Goal: Navigation & Orientation: Find specific page/section

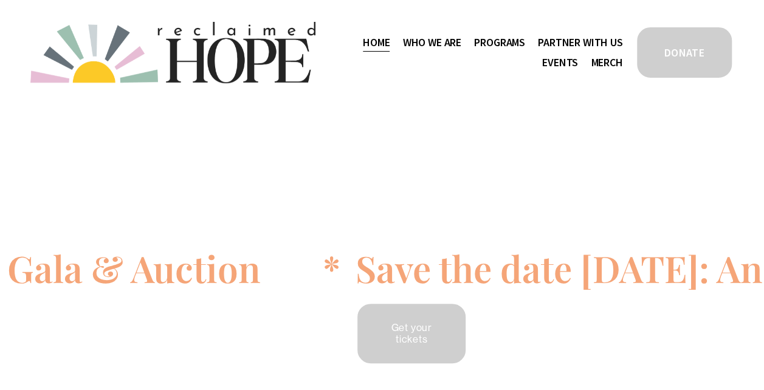
click at [0, 0] on span "Staff & Board" at bounding box center [0, 0] width 0 height 0
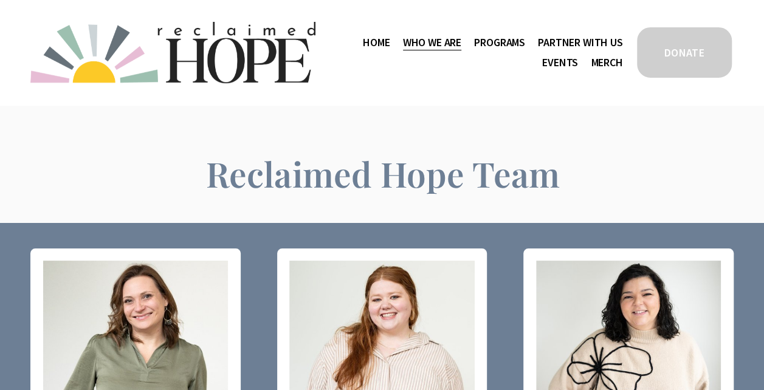
click at [0, 0] on span "Contact" at bounding box center [0, 0] width 0 height 0
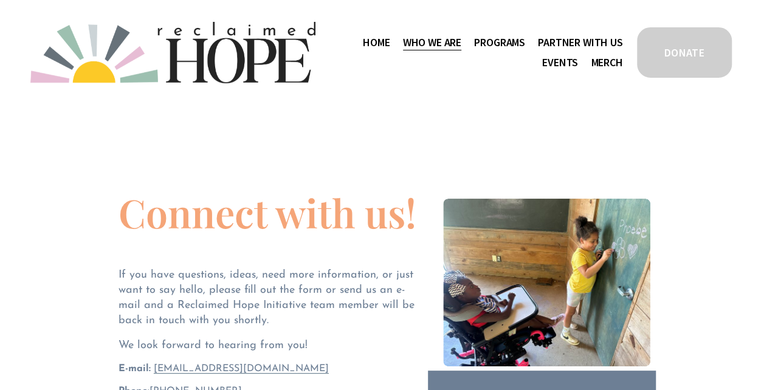
click at [373, 44] on link "Home" at bounding box center [376, 42] width 27 height 19
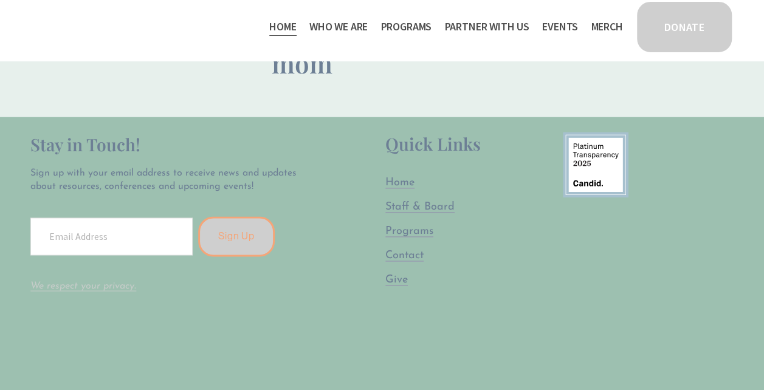
scroll to position [3111, 0]
